Goal: Book appointment/travel/reservation

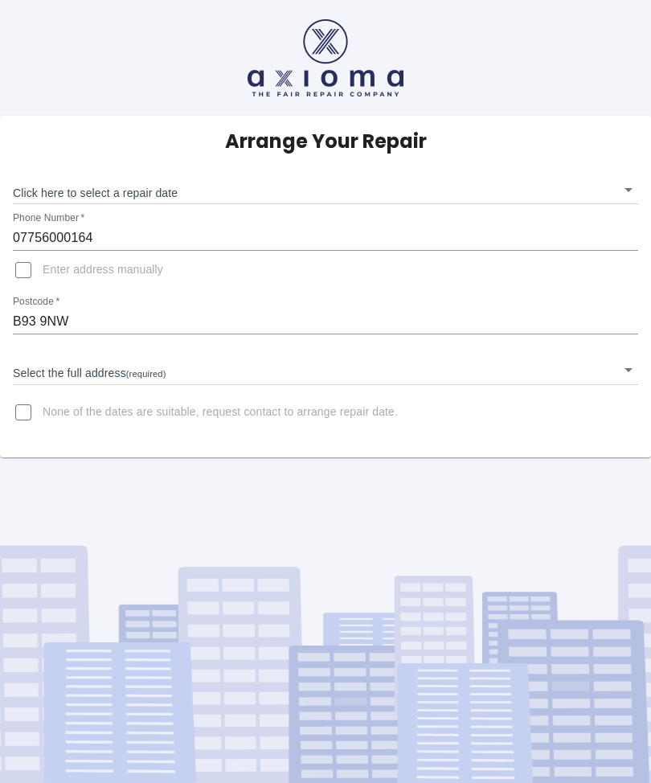
click at [635, 187] on body "Arrange Your Repair Click here to select a repair date ​ Phone Number   * 07756…" at bounding box center [325, 391] width 651 height 783
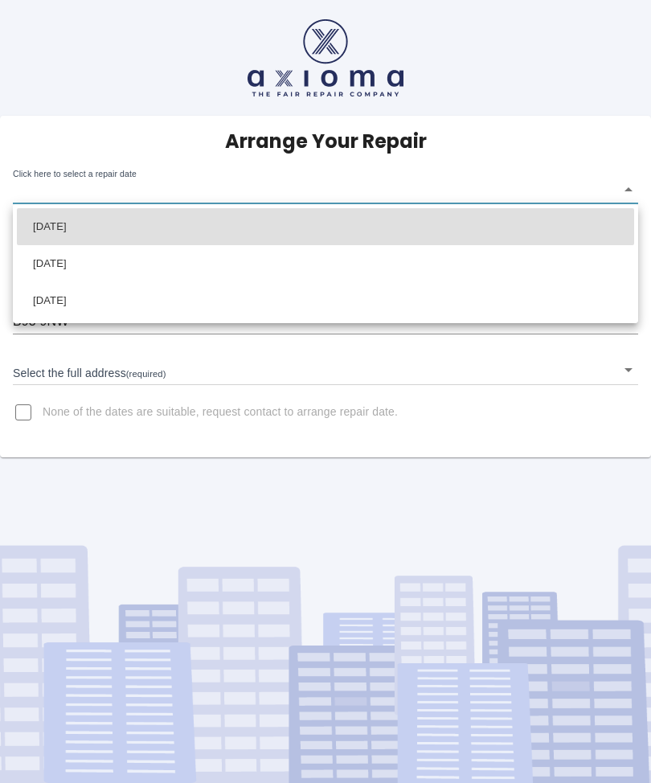
click at [126, 211] on li "[DATE]" at bounding box center [325, 226] width 617 height 37
type input "[DATE]T00:00:00.000Z"
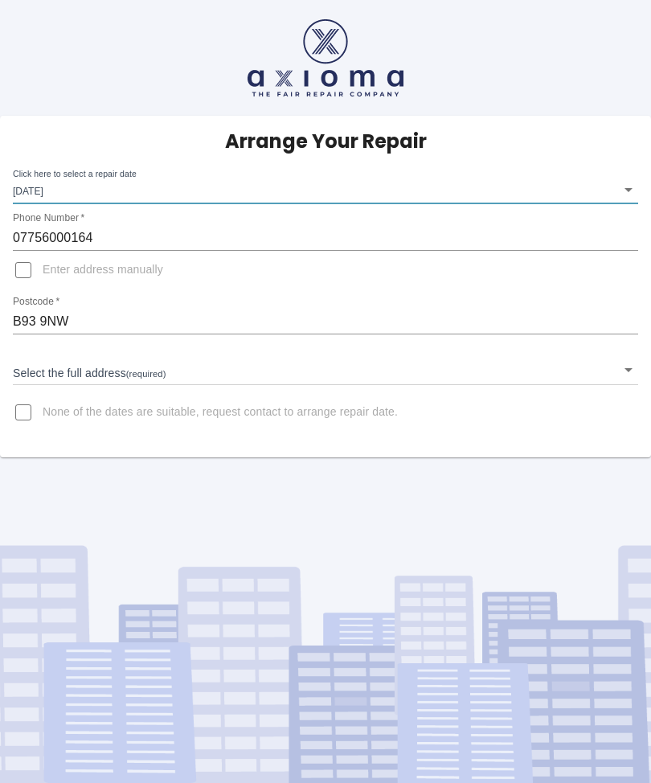
click at [132, 368] on body "Arrange Your Repair Click here to select a repair date [DATE] [DATE]T00:00:00.0…" at bounding box center [325, 391] width 651 height 783
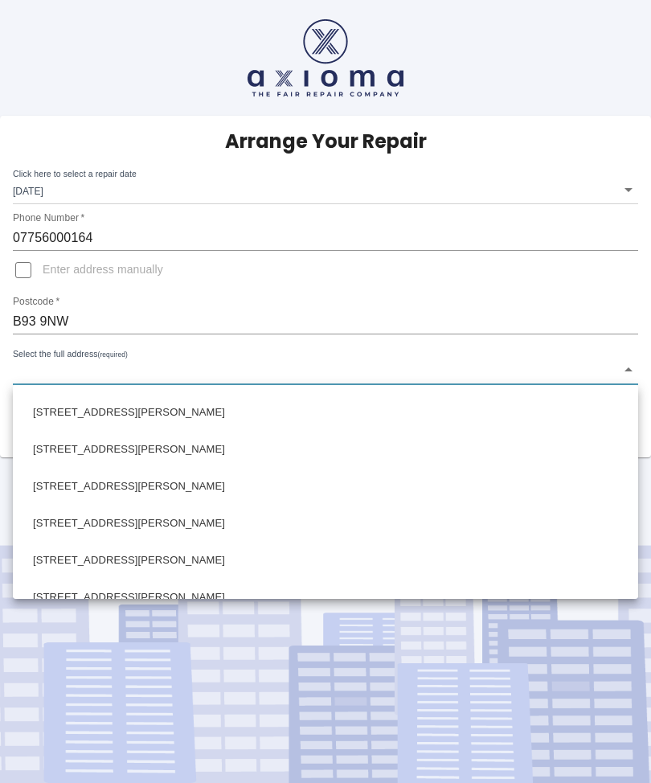
scroll to position [89, 0]
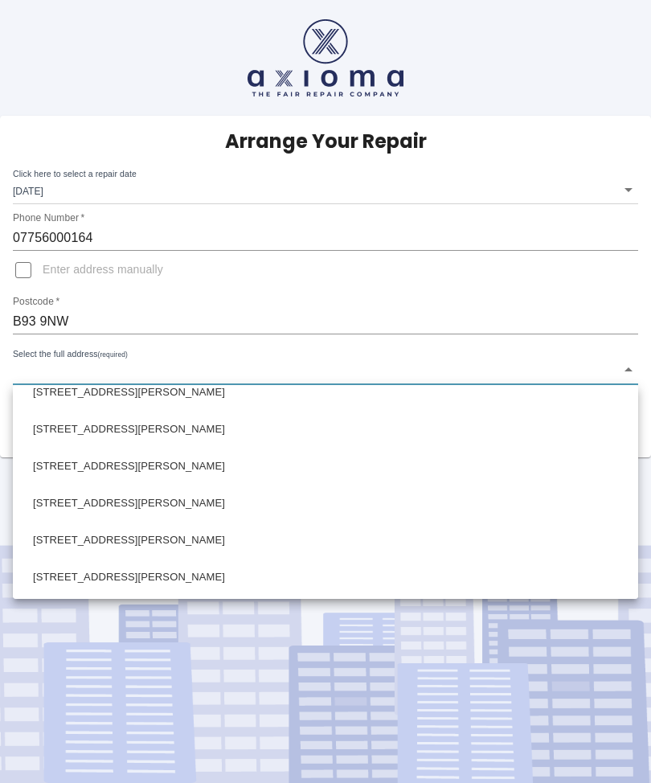
click at [56, 539] on li "[STREET_ADDRESS][PERSON_NAME]" at bounding box center [325, 540] width 617 height 37
type input "[STREET_ADDRESS][PERSON_NAME]"
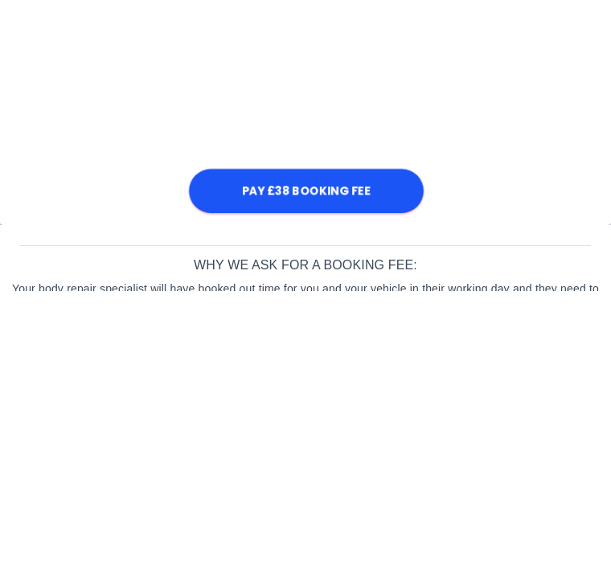
scroll to position [857, 0]
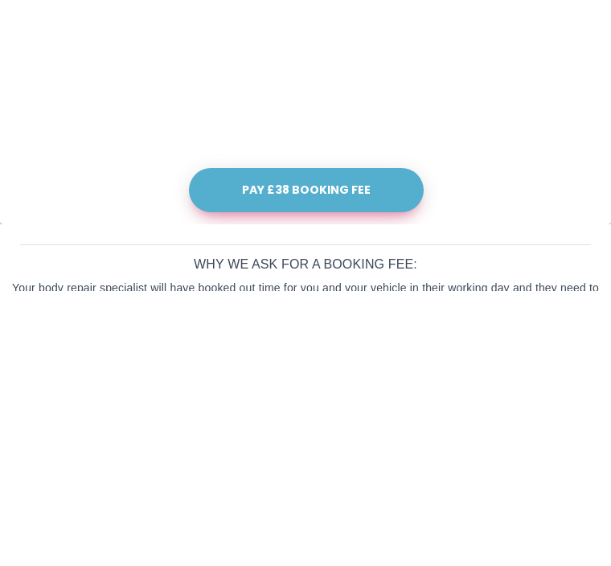
click at [328, 444] on button "Pay £38 Booking Fee" at bounding box center [306, 466] width 235 height 44
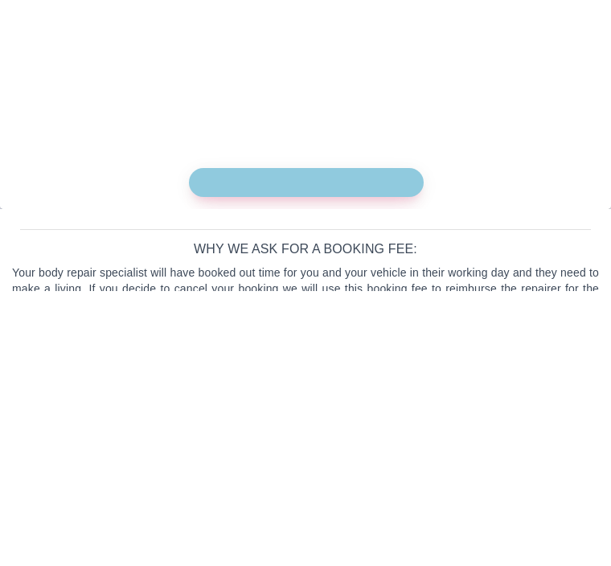
scroll to position [858, 0]
